Goal: Task Accomplishment & Management: Complete application form

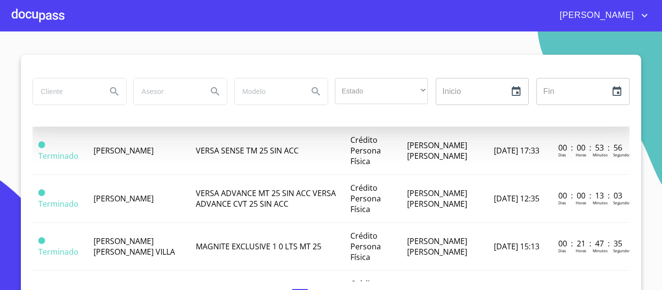
scroll to position [291, 0]
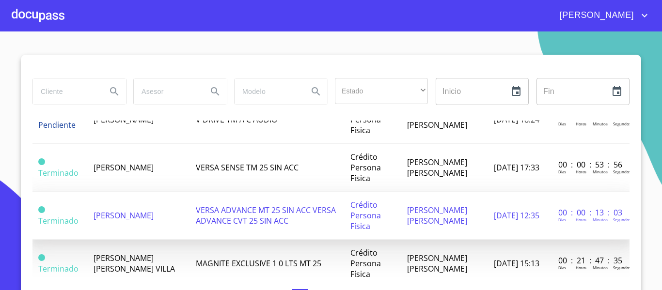
click at [142, 221] on td "[PERSON_NAME]" at bounding box center [139, 216] width 102 height 48
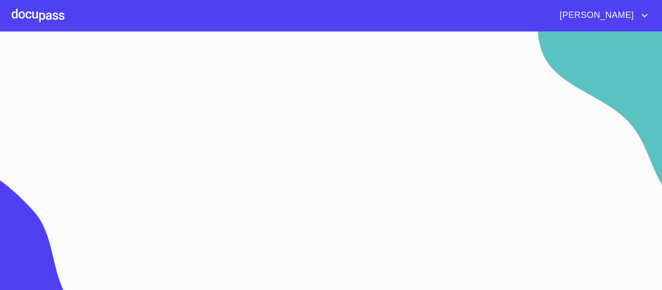
click at [56, 6] on div at bounding box center [38, 15] width 53 height 31
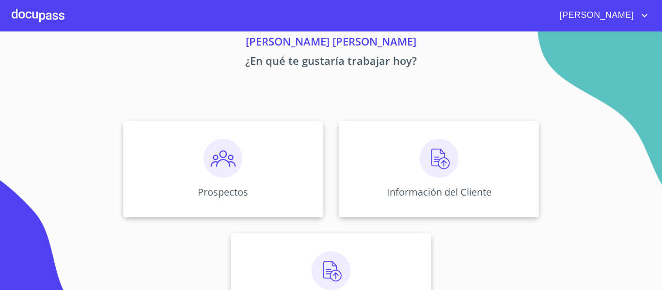
scroll to position [84, 0]
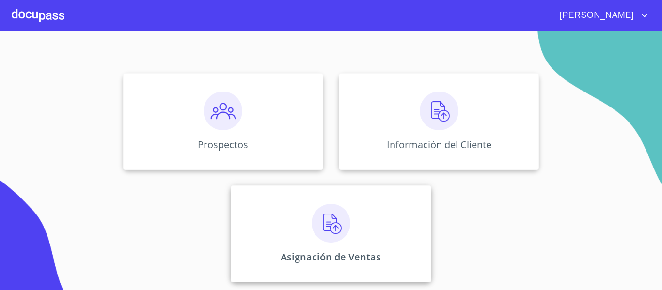
click at [412, 233] on div "Asignación de Ventas" at bounding box center [331, 234] width 200 height 97
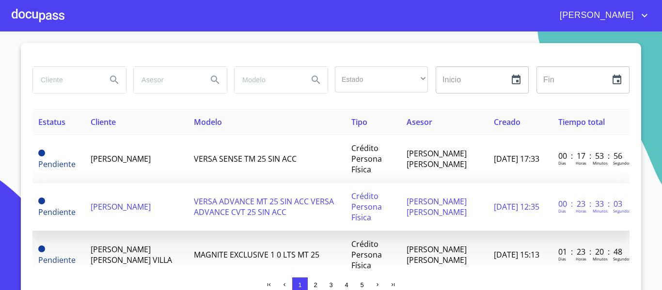
click at [125, 211] on span "[PERSON_NAME]" at bounding box center [121, 207] width 60 height 11
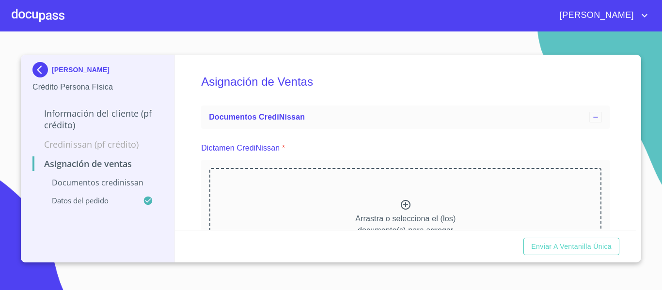
click at [404, 205] on icon at bounding box center [406, 205] width 12 height 12
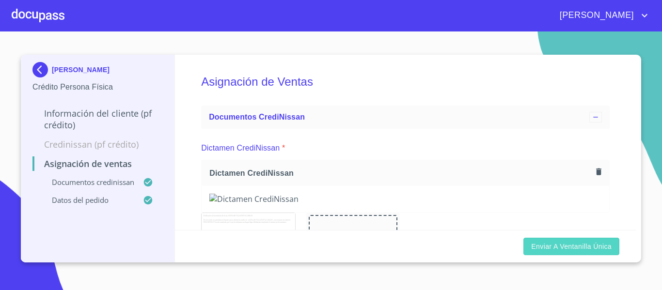
click at [583, 244] on span "Enviar a Ventanilla única" at bounding box center [571, 247] width 80 height 12
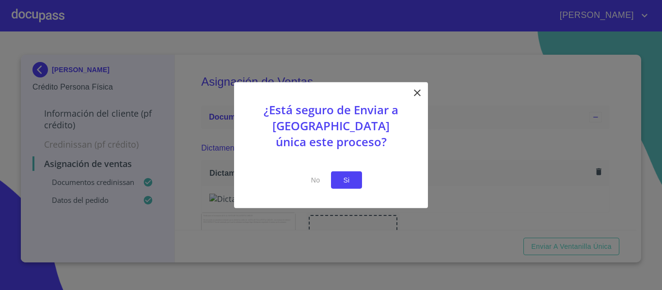
click at [341, 182] on span "Si" at bounding box center [347, 180] width 16 height 12
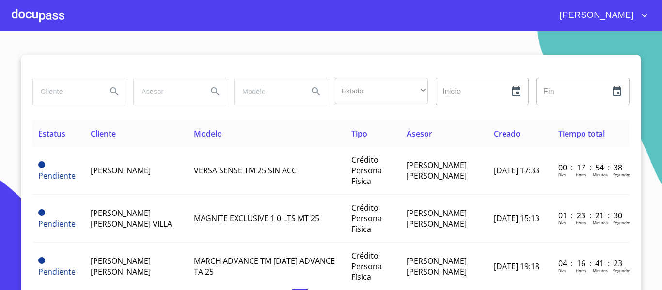
click at [26, 16] on div at bounding box center [38, 15] width 53 height 31
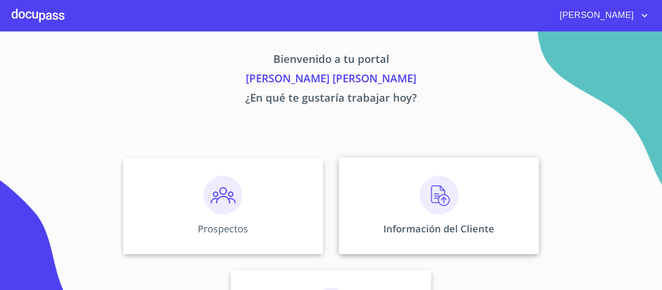
click at [422, 211] on img at bounding box center [439, 195] width 39 height 39
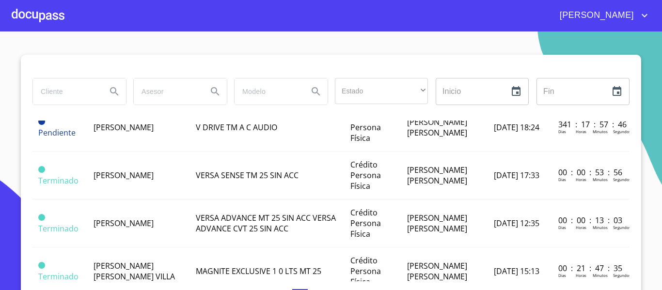
scroll to position [291, 0]
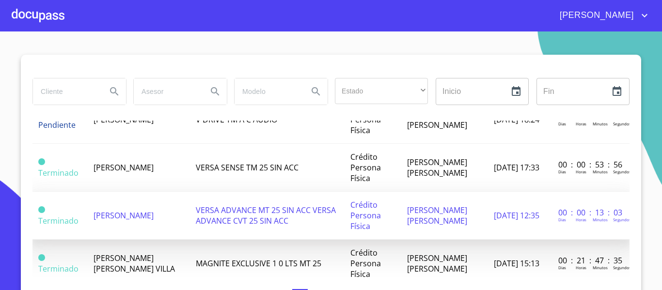
click at [112, 221] on span "[PERSON_NAME]" at bounding box center [124, 215] width 60 height 11
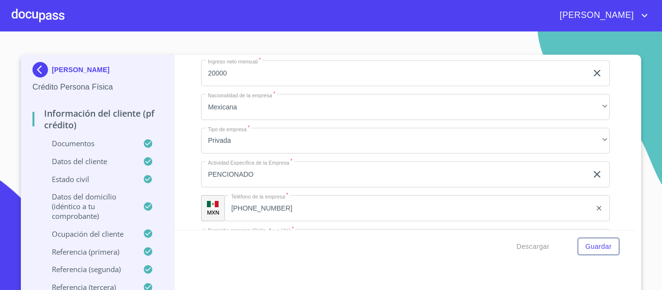
scroll to position [3294, 0]
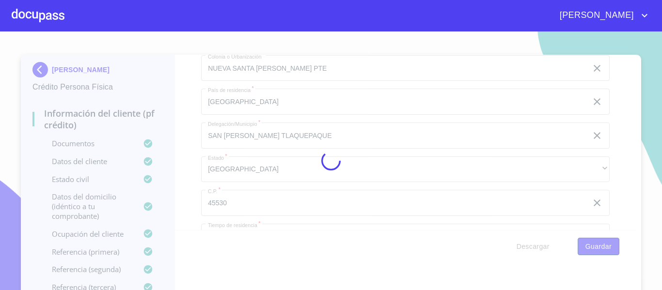
scroll to position [0, 0]
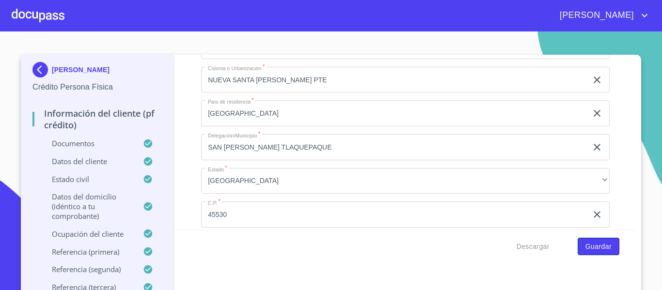
click at [577, 250] on button "Guardar" at bounding box center [598, 247] width 42 height 18
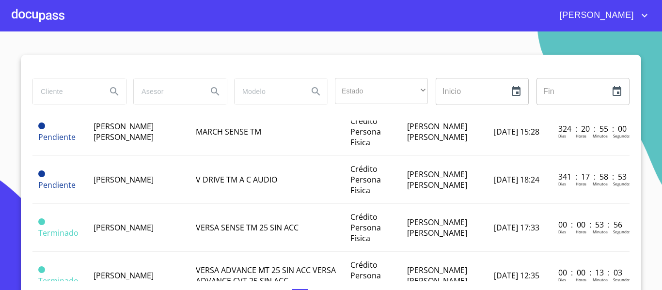
scroll to position [242, 0]
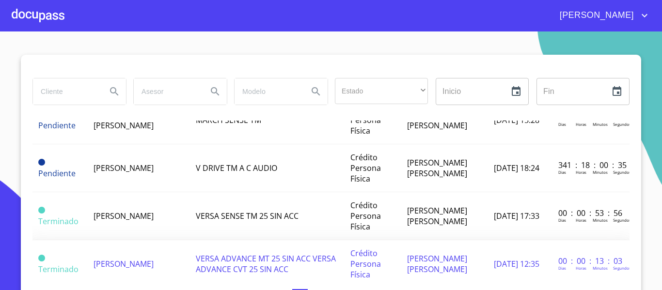
click at [112, 259] on span "[PERSON_NAME]" at bounding box center [124, 264] width 60 height 11
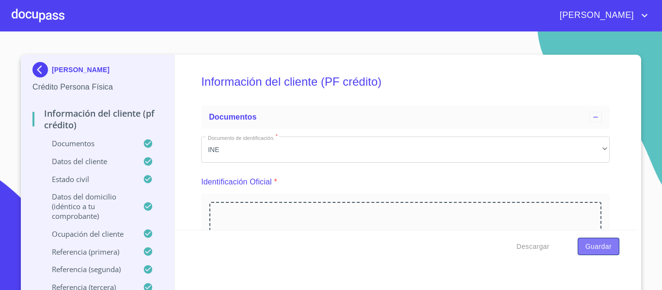
click at [599, 244] on span "Guardar" at bounding box center [598, 247] width 26 height 12
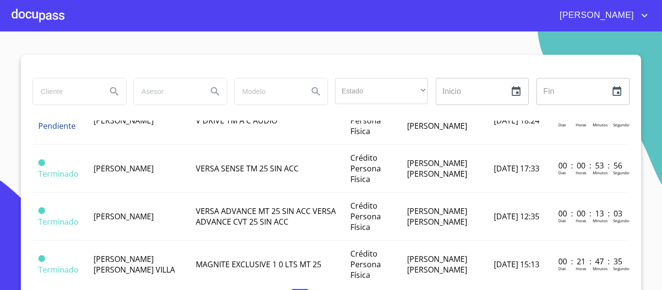
scroll to position [291, 0]
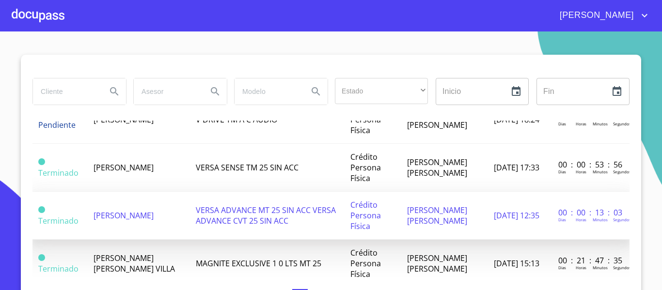
click at [106, 213] on span "[PERSON_NAME]" at bounding box center [124, 215] width 60 height 11
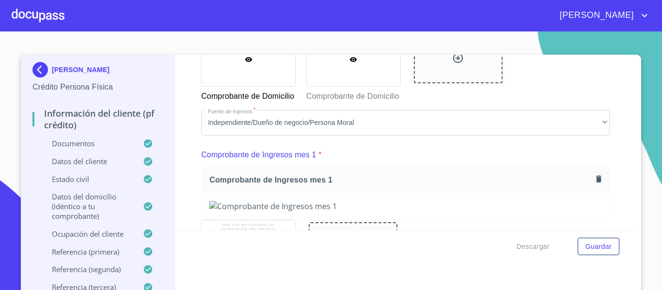
scroll to position [824, 0]
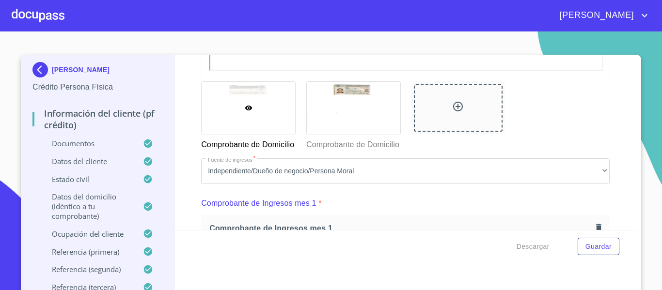
click at [452, 108] on icon at bounding box center [458, 107] width 12 height 12
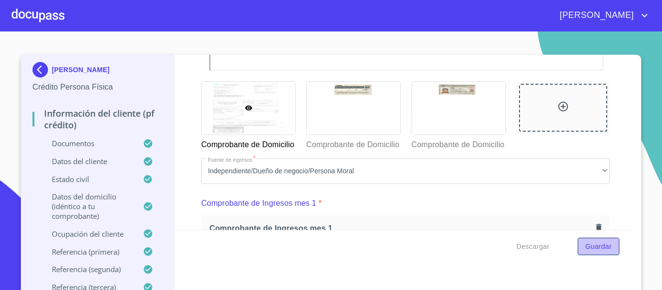
click at [598, 248] on span "Guardar" at bounding box center [598, 247] width 26 height 12
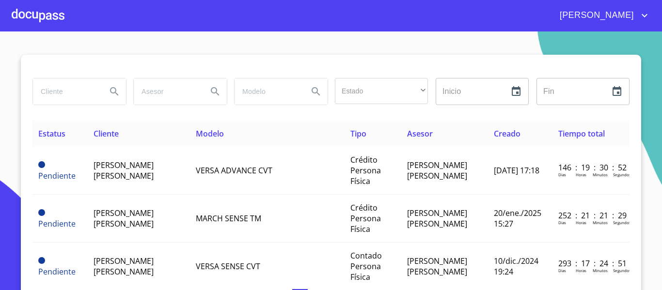
click at [61, 15] on div at bounding box center [38, 15] width 53 height 31
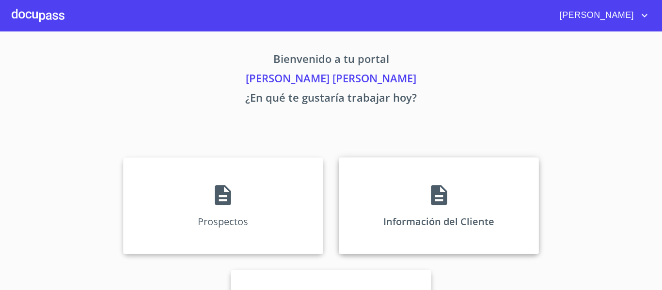
scroll to position [84, 0]
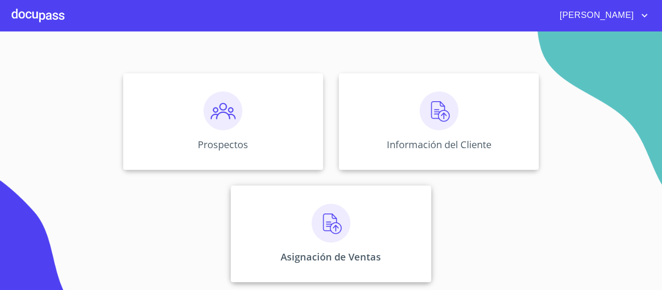
click at [375, 247] on div "Asignación de Ventas" at bounding box center [331, 234] width 200 height 97
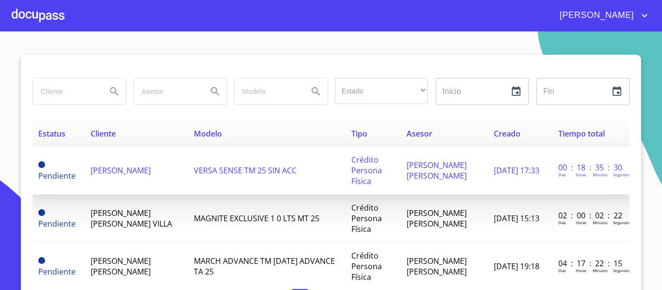
click at [194, 173] on span "VERSA SENSE TM 25 SIN ACC" at bounding box center [245, 170] width 103 height 11
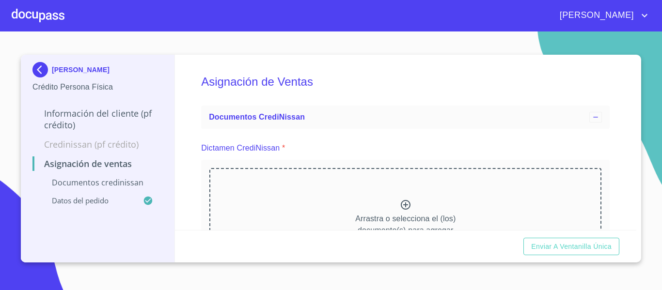
click at [401, 204] on icon at bounding box center [406, 205] width 12 height 12
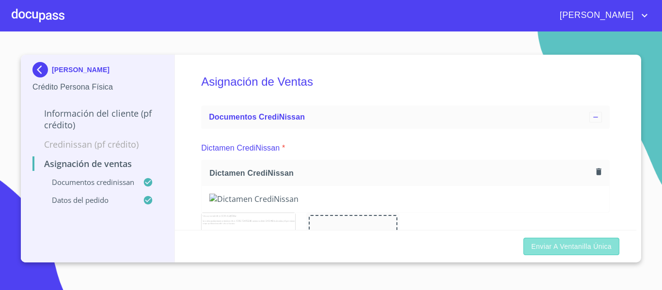
click at [592, 248] on span "Enviar a Ventanilla única" at bounding box center [571, 247] width 80 height 12
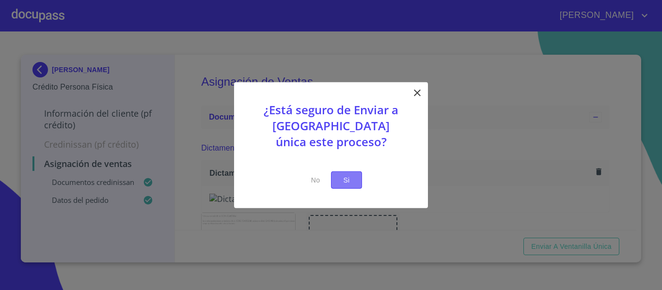
click at [360, 181] on button "Si" at bounding box center [346, 180] width 31 height 18
